Goal: Information Seeking & Learning: Learn about a topic

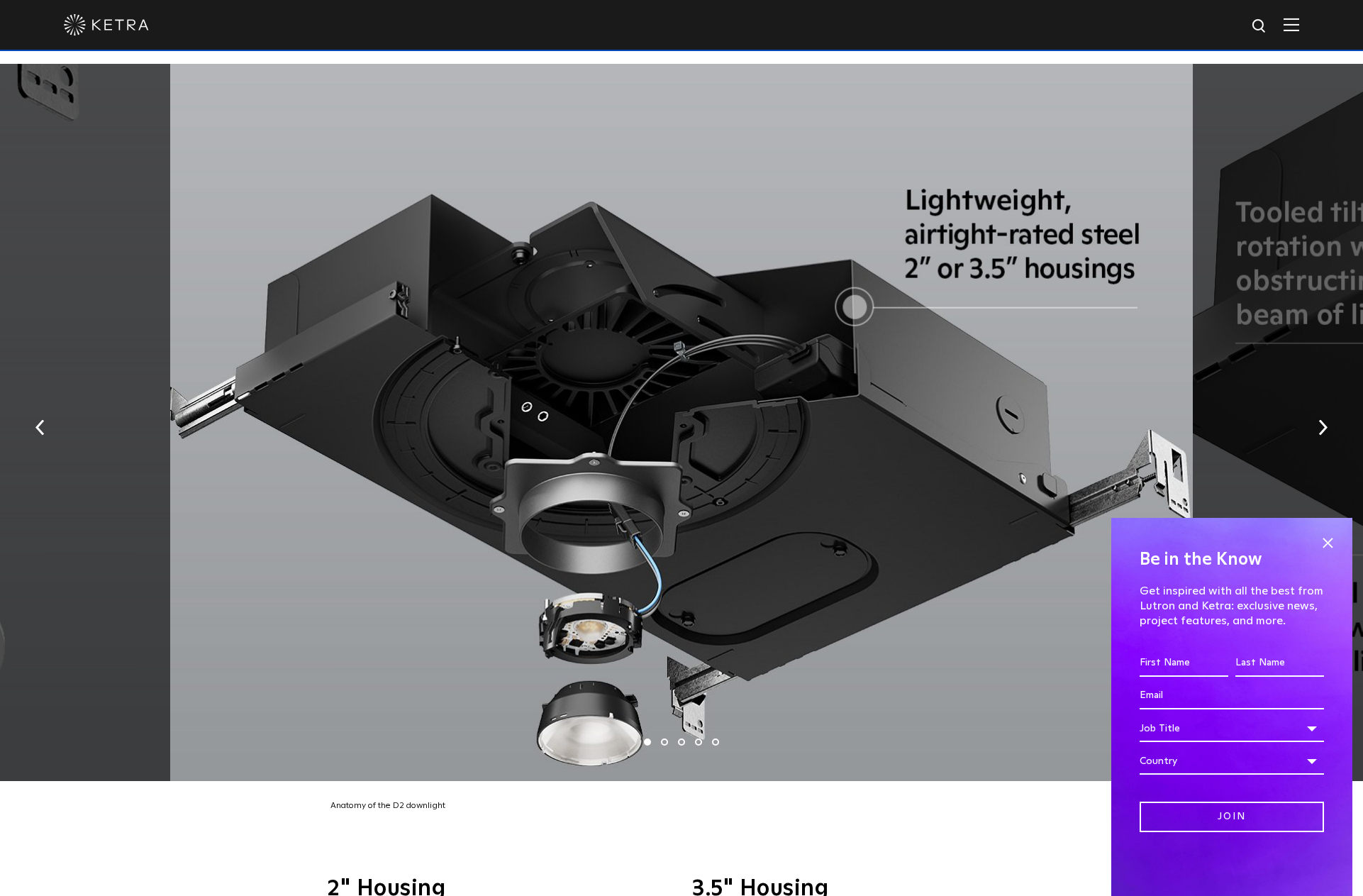
scroll to position [3011, 0]
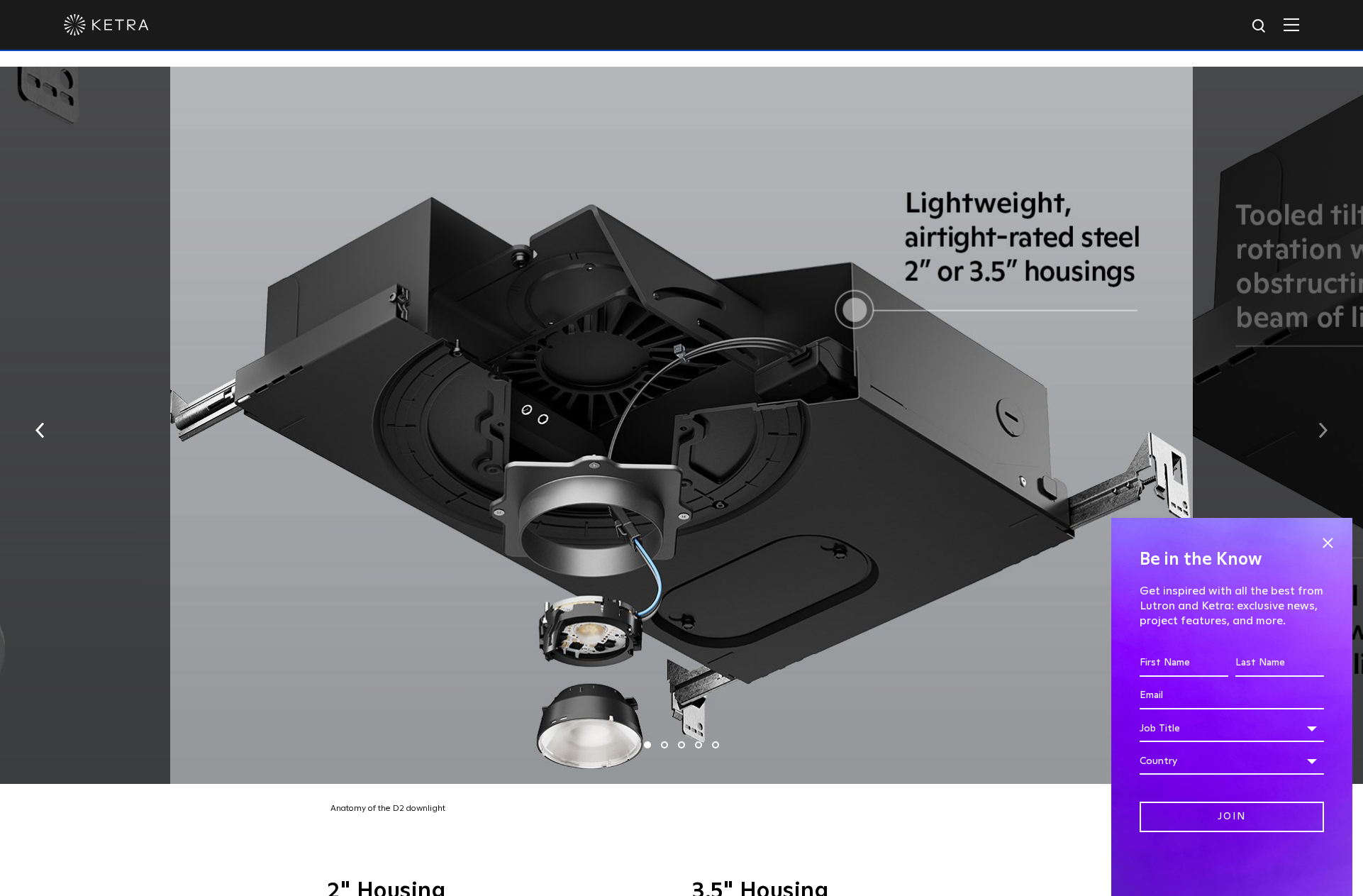
click at [1316, 404] on button "button" at bounding box center [1323, 428] width 31 height 49
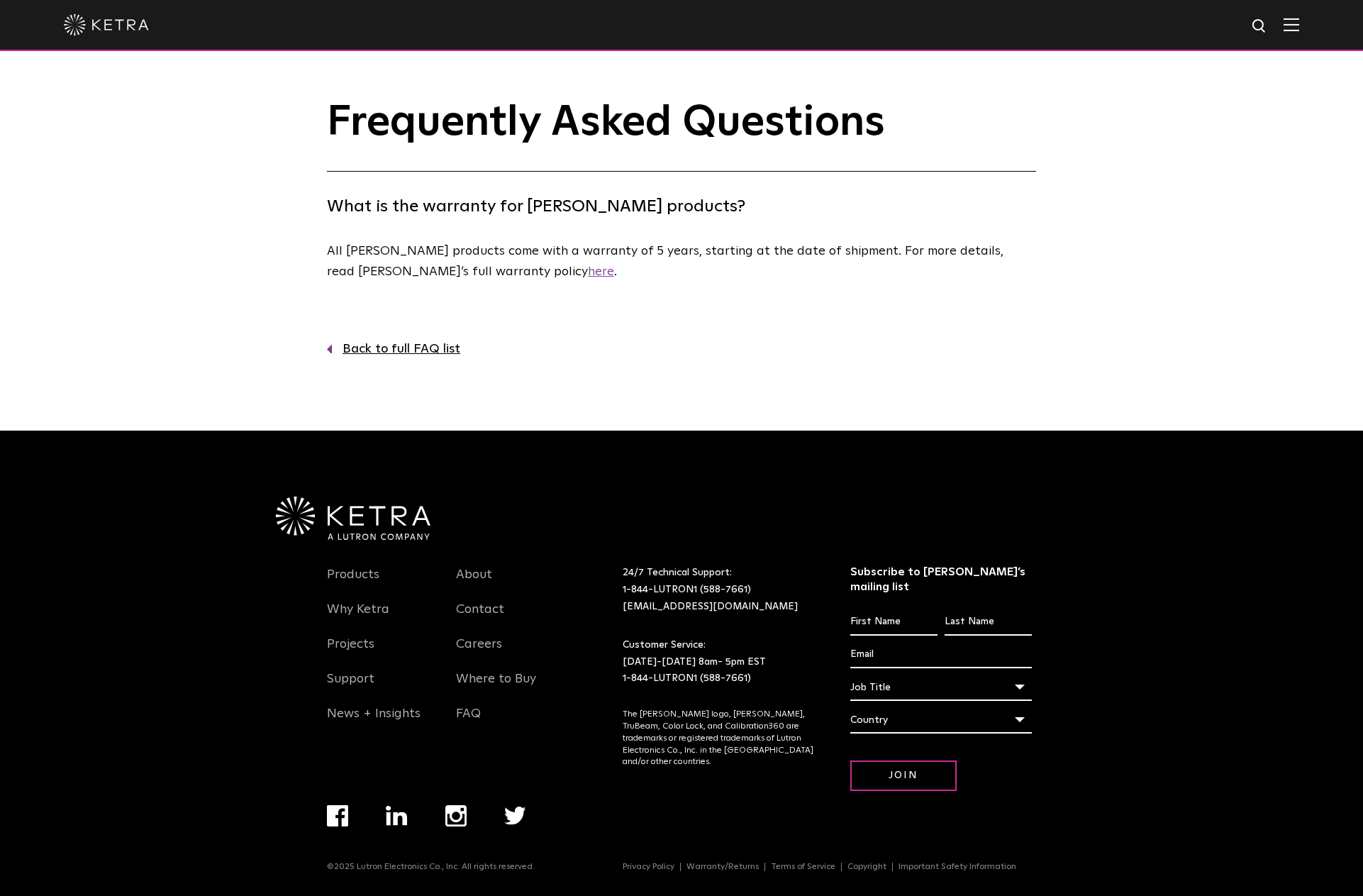
click at [588, 271] on link "here" at bounding box center [600, 272] width 26 height 13
